Goal: Transaction & Acquisition: Purchase product/service

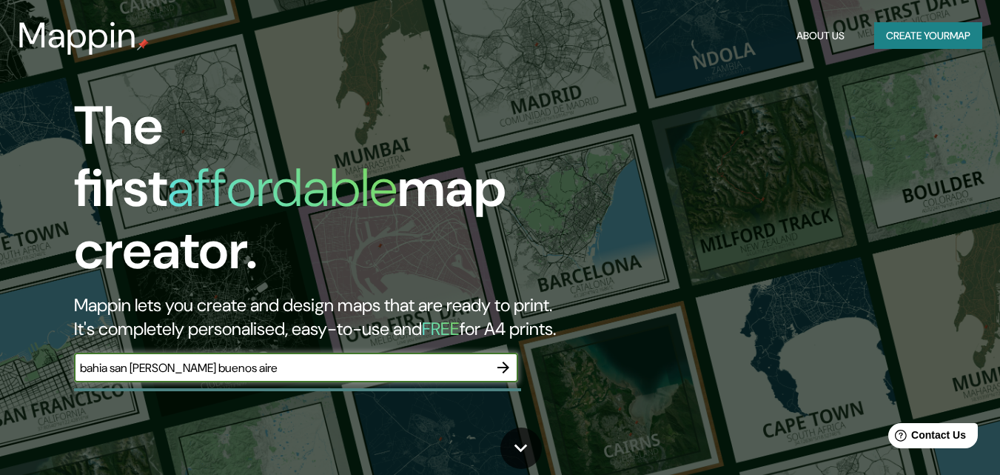
type input "bahia san [PERSON_NAME] [GEOGRAPHIC_DATA]"
click at [497, 358] on icon "button" at bounding box center [504, 367] width 18 height 18
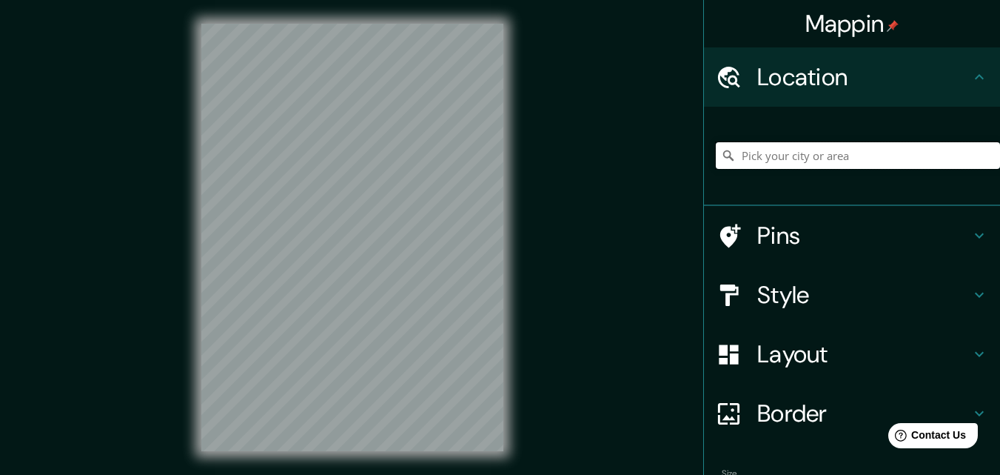
click at [766, 151] on input "Pick your city or area" at bounding box center [858, 155] width 284 height 27
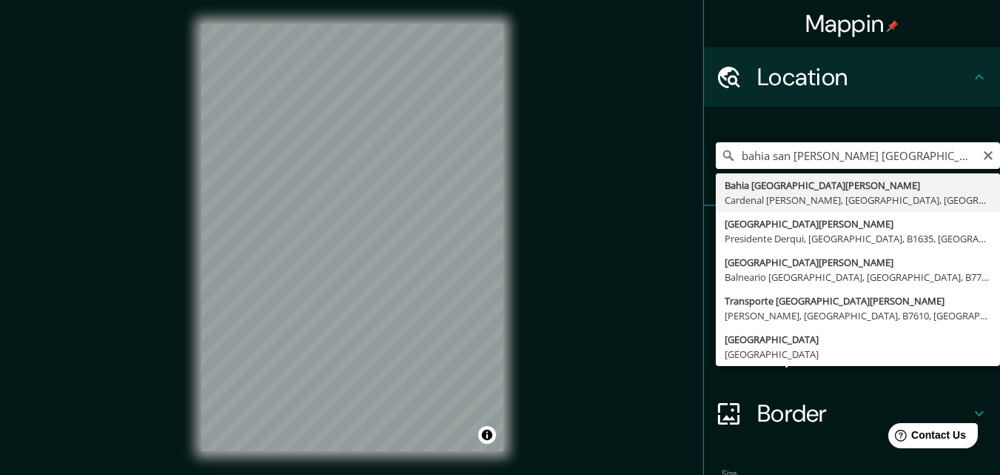
type input "Bahia [GEOGRAPHIC_DATA][PERSON_NAME], Cardenal [PERSON_NAME], [GEOGRAPHIC_DATA]…"
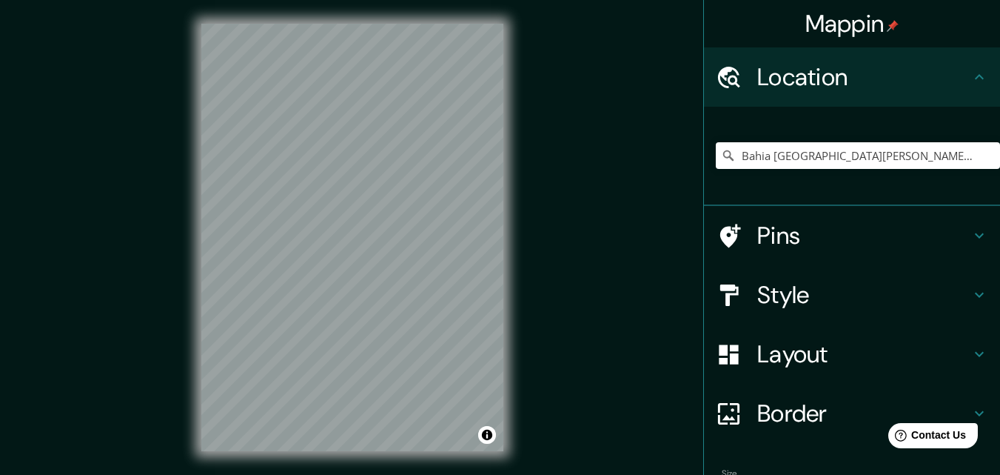
click at [797, 297] on h4 "Style" at bounding box center [863, 295] width 213 height 30
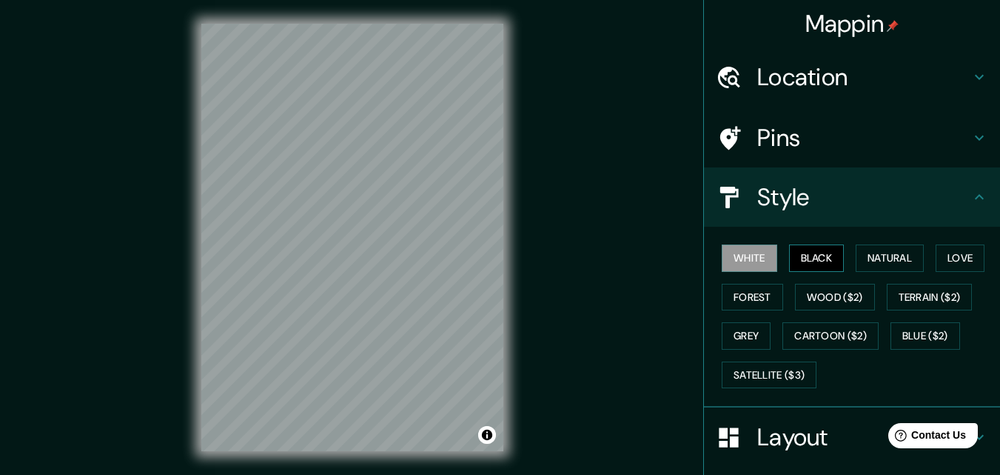
click at [797, 257] on button "Black" at bounding box center [817, 257] width 56 height 27
click at [874, 261] on button "Natural" at bounding box center [890, 257] width 68 height 27
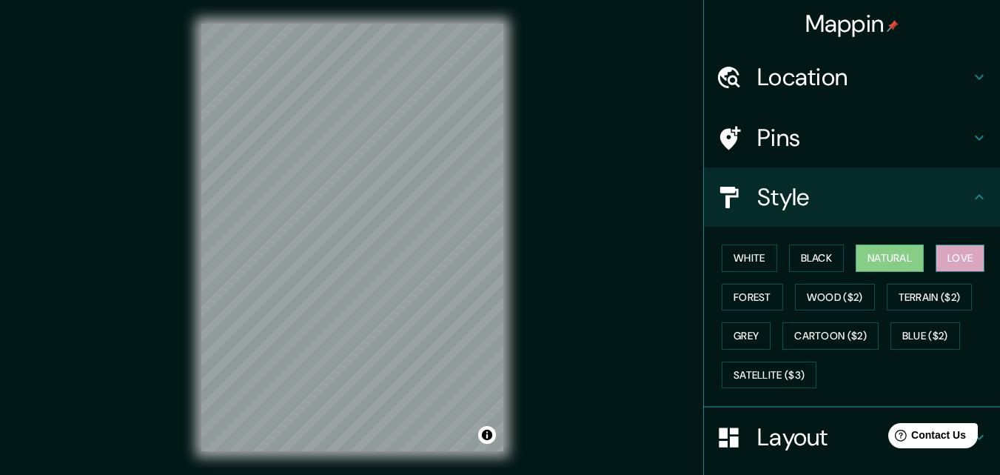
click at [940, 261] on button "Love" at bounding box center [960, 257] width 49 height 27
drag, startPoint x: 733, startPoint y: 307, endPoint x: 799, endPoint y: 301, distance: 66.2
click at [734, 307] on button "Forest" at bounding box center [752, 297] width 61 height 27
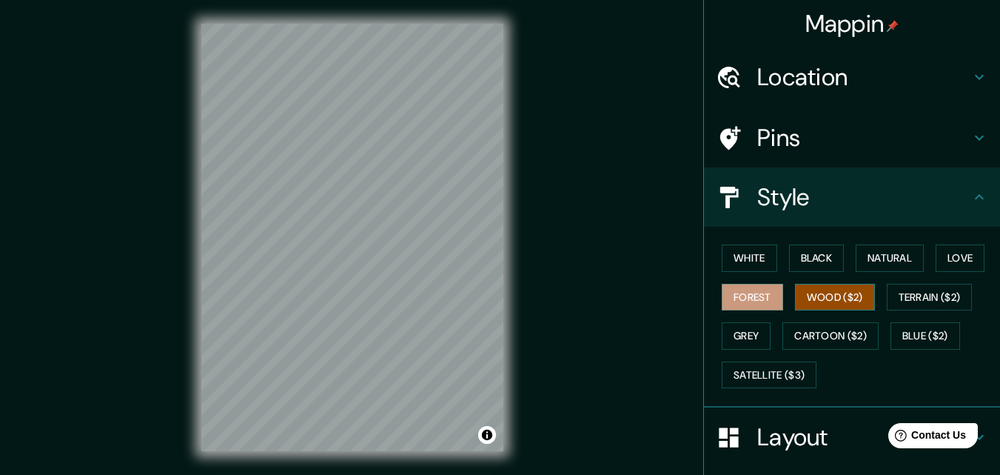
click at [832, 298] on button "Wood ($2)" at bounding box center [835, 297] width 80 height 27
click at [905, 289] on button "Terrain ($2)" at bounding box center [930, 297] width 86 height 27
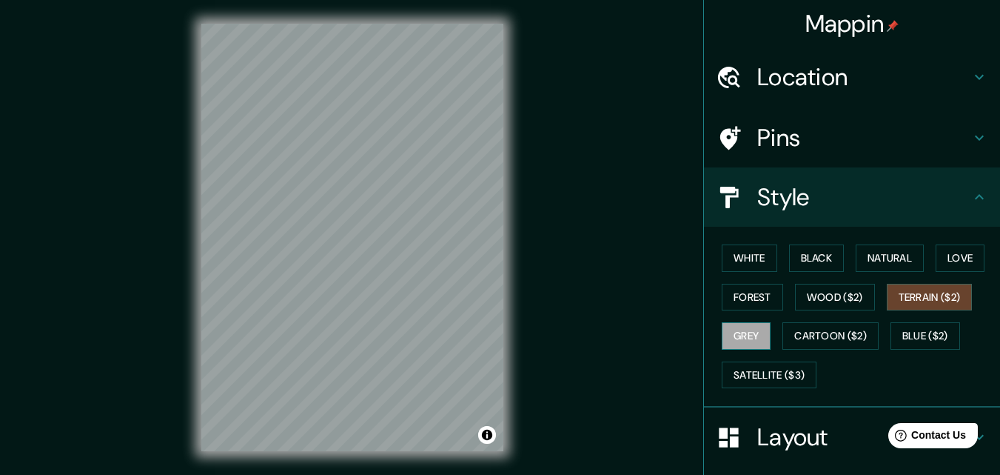
click at [737, 338] on button "Grey" at bounding box center [746, 335] width 49 height 27
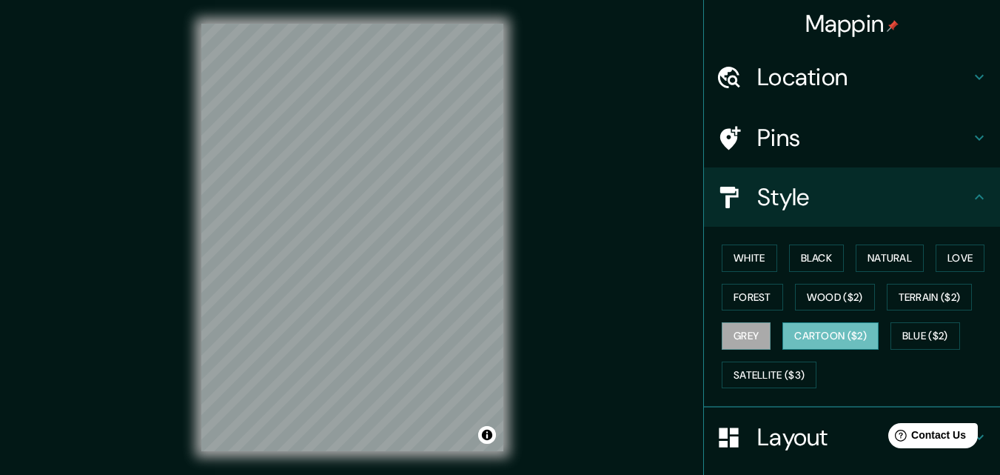
click at [816, 335] on button "Cartoon ($2)" at bounding box center [831, 335] width 96 height 27
click at [920, 328] on button "Blue ($2)" at bounding box center [926, 335] width 70 height 27
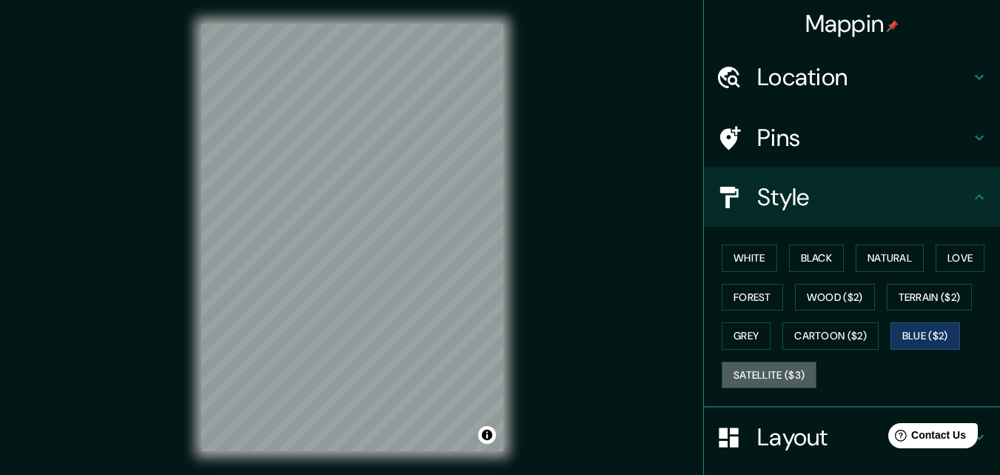
drag, startPoint x: 759, startPoint y: 381, endPoint x: 754, endPoint y: 389, distance: 9.3
click at [760, 381] on button "Satellite ($3)" at bounding box center [769, 374] width 95 height 27
click at [903, 339] on button "Blue ($2)" at bounding box center [926, 335] width 70 height 27
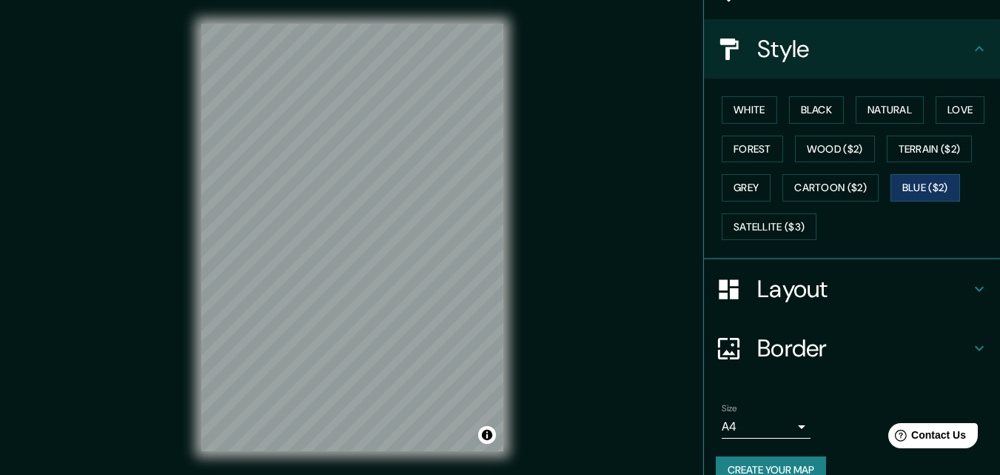
click at [793, 348] on h4 "Border" at bounding box center [863, 348] width 213 height 30
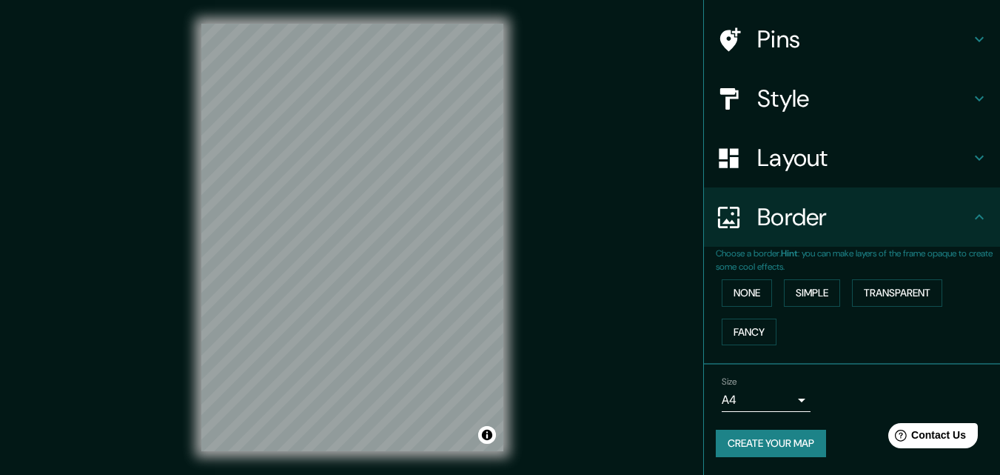
scroll to position [98, 0]
click at [731, 403] on body "Mappin Location [GEOGRAPHIC_DATA] [GEOGRAPHIC_DATA][PERSON_NAME], Cardenal [GEO…" at bounding box center [500, 237] width 1000 height 475
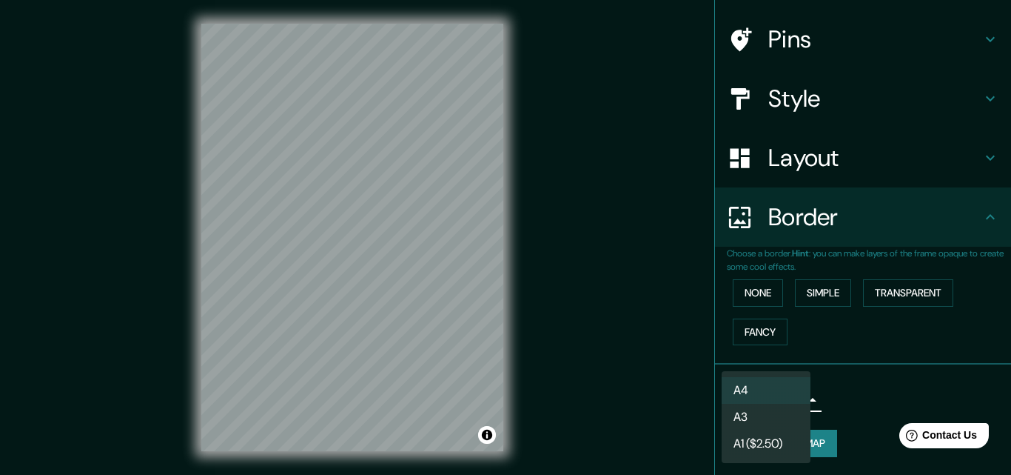
click at [756, 420] on li "A3" at bounding box center [766, 416] width 89 height 27
type input "a4"
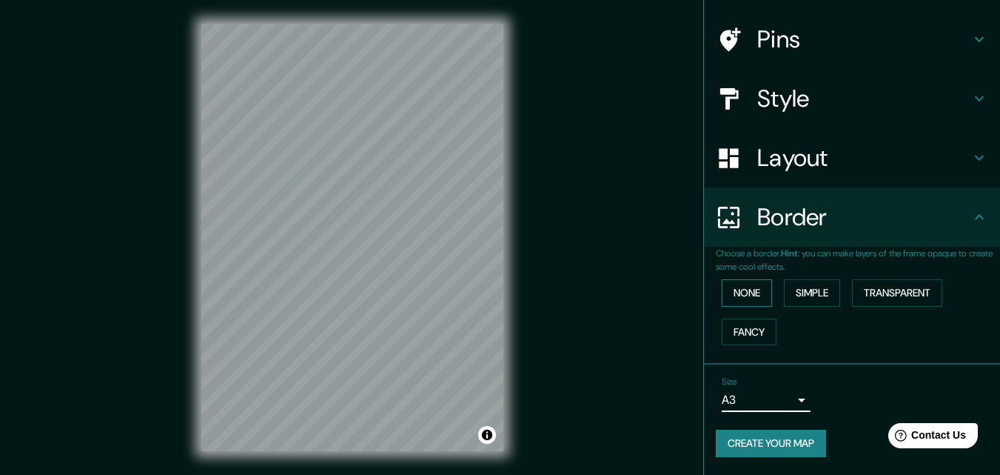
click at [728, 295] on button "None" at bounding box center [747, 292] width 50 height 27
click at [799, 295] on button "Simple" at bounding box center [812, 292] width 56 height 27
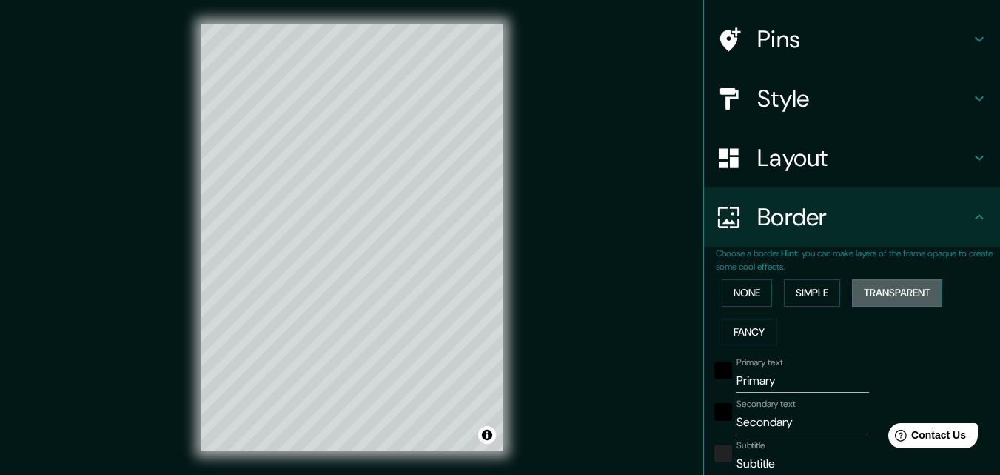
click at [863, 294] on button "Transparent" at bounding box center [897, 292] width 90 height 27
click at [750, 326] on button "Fancy" at bounding box center [749, 331] width 55 height 27
click at [734, 299] on button "None" at bounding box center [747, 292] width 50 height 27
